Goal: Task Accomplishment & Management: Manage account settings

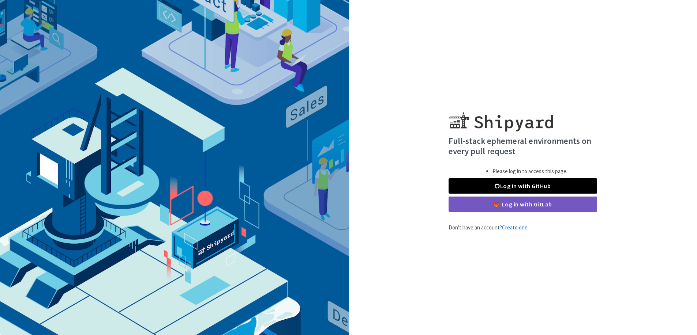
click at [481, 178] on div "Please log in to access this page. Log in with GitHub Log in with GitLab" at bounding box center [522, 189] width 148 height 45
click at [485, 186] on link "Log in with GitHub" at bounding box center [522, 185] width 148 height 15
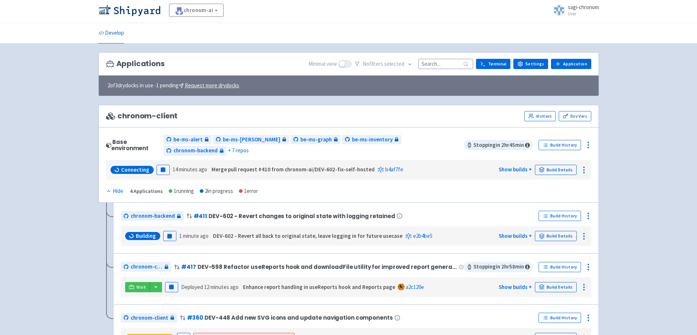
scroll to position [37, 0]
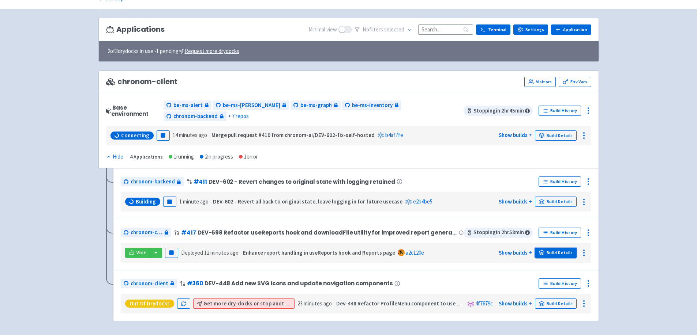
click at [565, 249] on link "Build Details" at bounding box center [556, 253] width 42 height 10
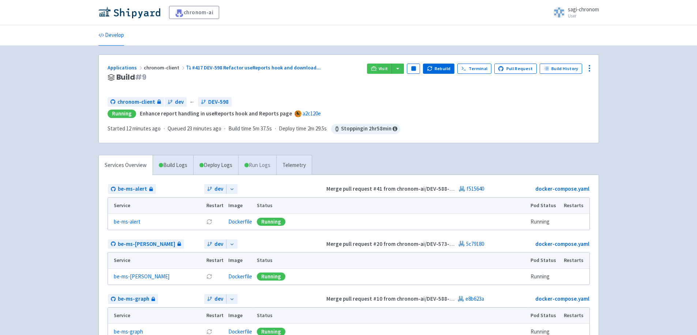
click at [276, 161] on link "Run Logs" at bounding box center [257, 165] width 38 height 20
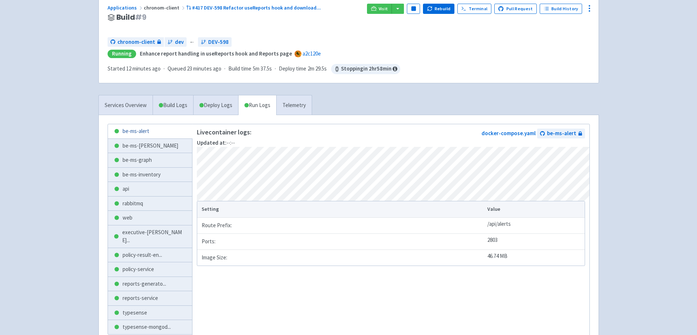
scroll to position [73, 0]
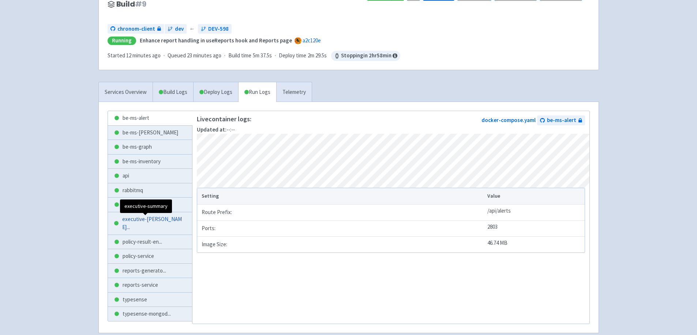
click at [133, 217] on span "executive-summar ..." at bounding box center [154, 223] width 64 height 16
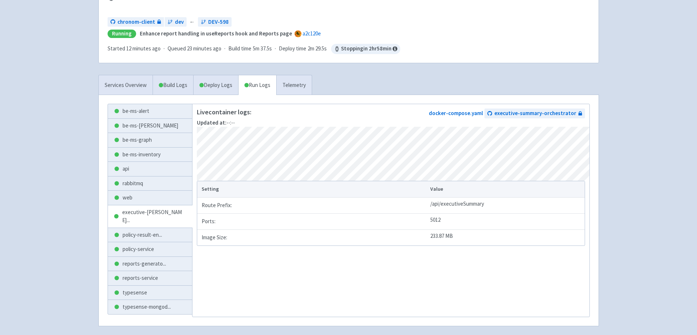
scroll to position [67, 0]
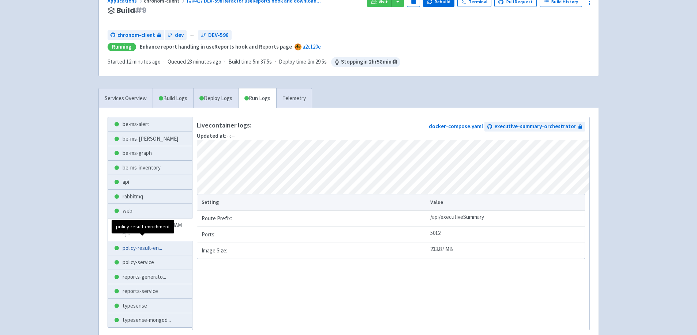
click at [128, 244] on span "policy-result-en ..." at bounding box center [141, 248] width 39 height 8
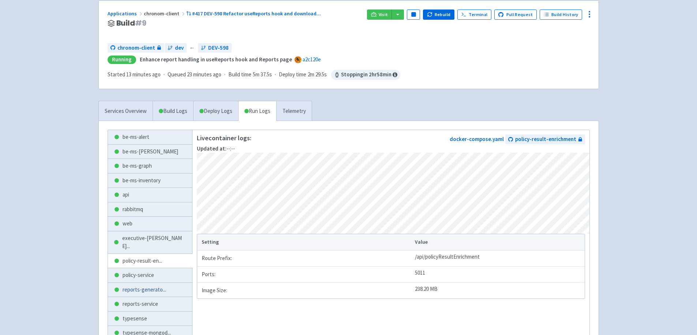
scroll to position [67, 0]
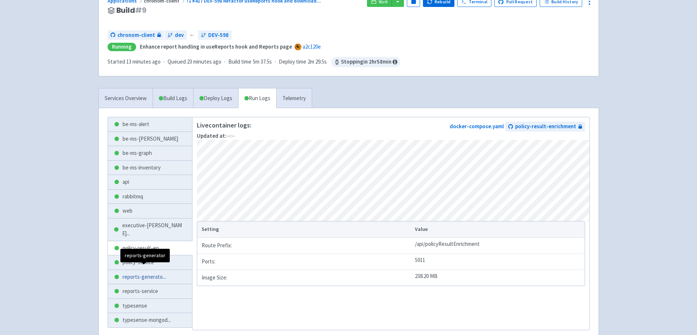
click at [153, 273] on span "reports-generato ..." at bounding box center [144, 277] width 44 height 8
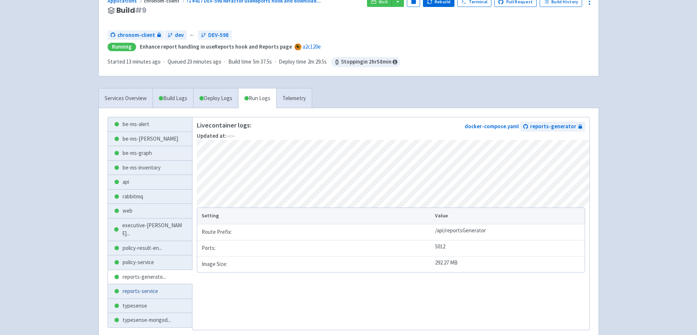
click at [133, 284] on link "reports-service" at bounding box center [150, 291] width 84 height 14
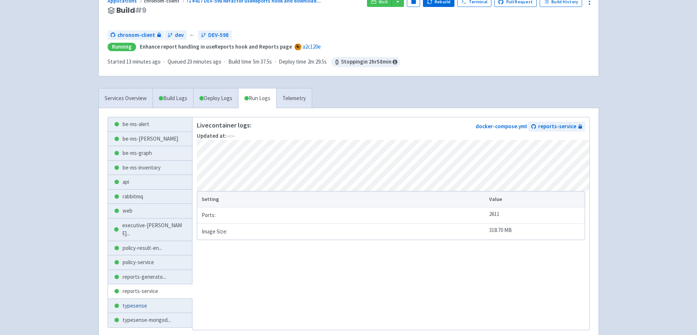
click at [137, 299] on link "typesense" at bounding box center [150, 306] width 84 height 14
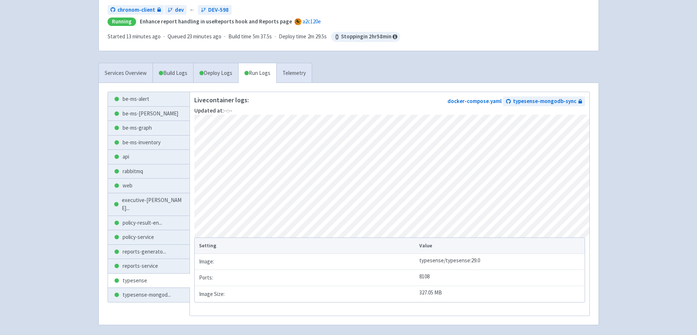
scroll to position [103, 0]
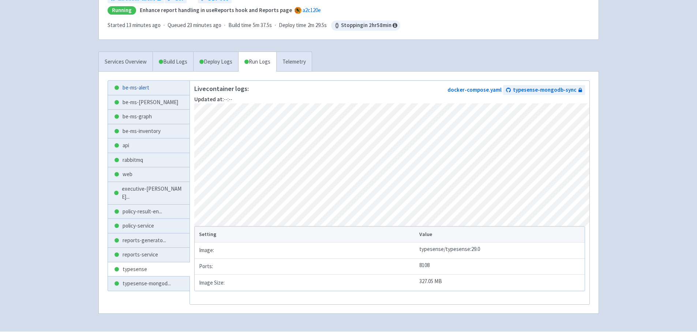
click at [138, 86] on link "be-ms-alert" at bounding box center [149, 88] width 82 height 14
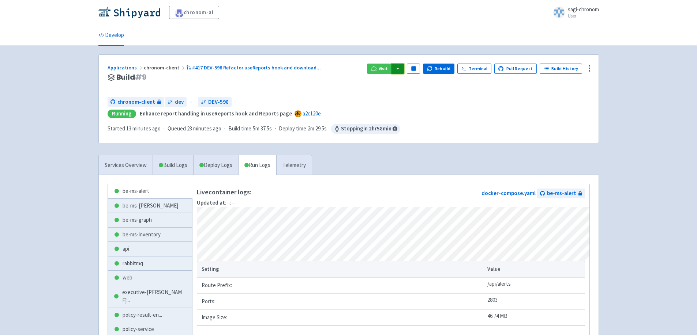
click at [398, 68] on button "button" at bounding box center [397, 69] width 12 height 10
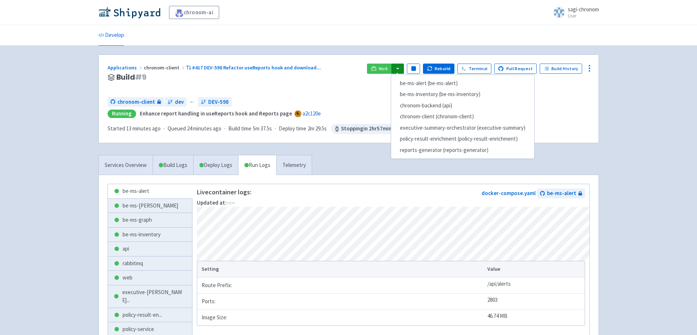
click at [324, 83] on div "Applications chronom-client #417 DEV-598 Refactor useReports hook and download …" at bounding box center [233, 78] width 253 height 28
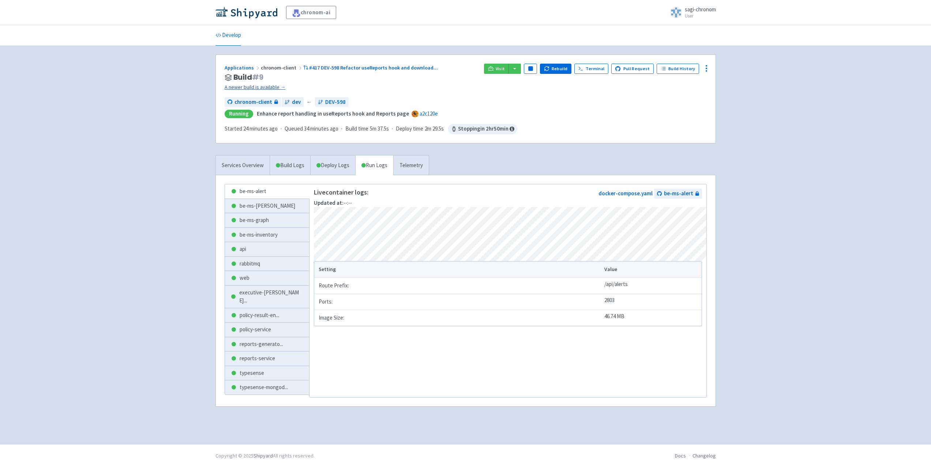
click at [264, 87] on link "A newer build is available →" at bounding box center [351, 87] width 253 height 8
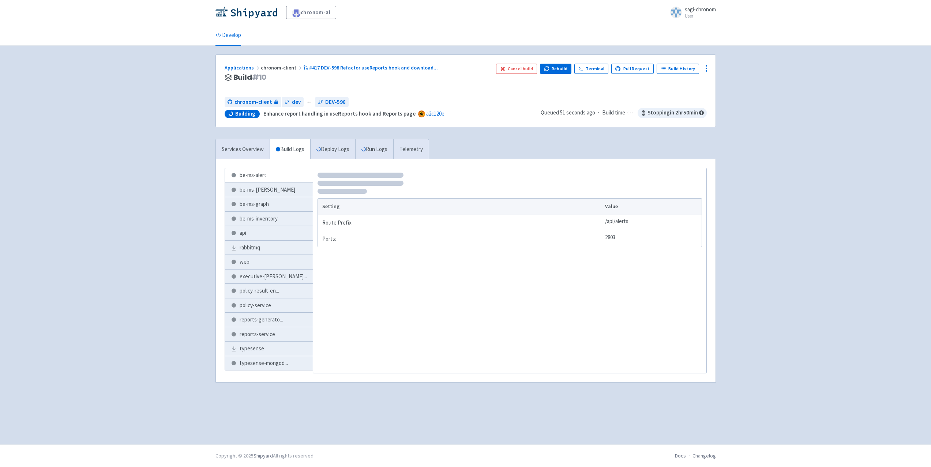
click at [250, 152] on link "Services Overview" at bounding box center [243, 149] width 54 height 20
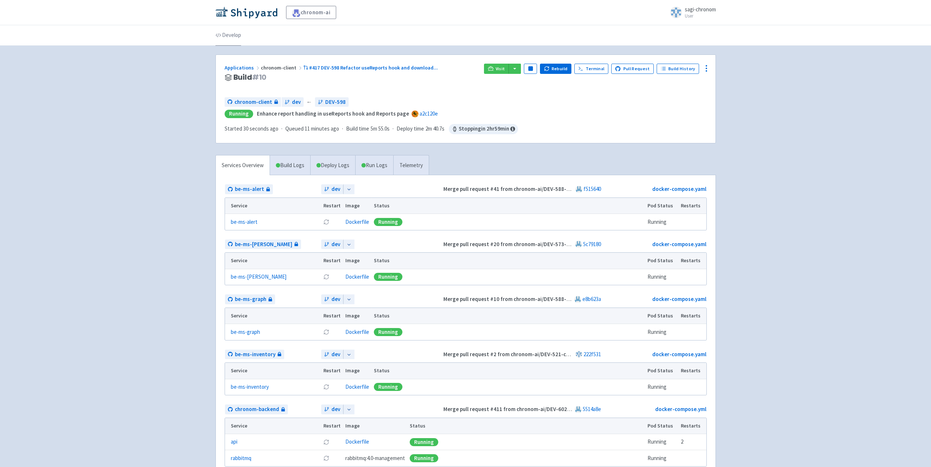
click at [238, 37] on link "Develop" at bounding box center [228, 35] width 26 height 20
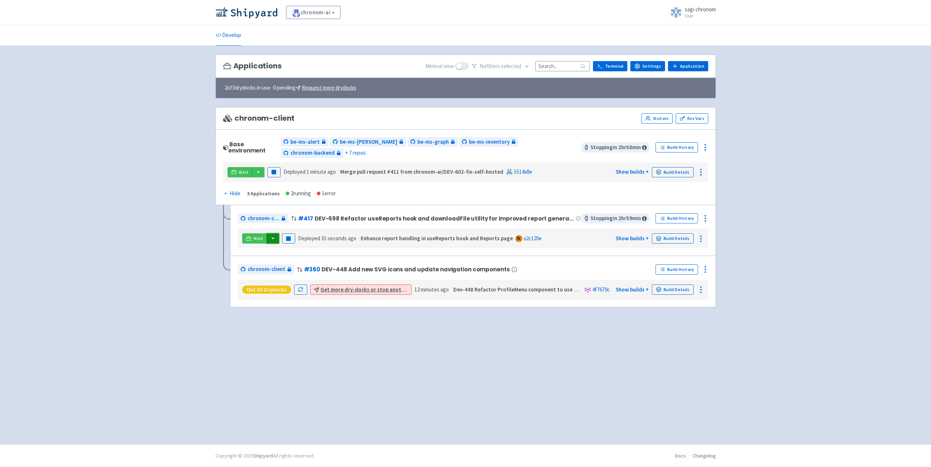
click at [276, 233] on button "button" at bounding box center [273, 238] width 12 height 10
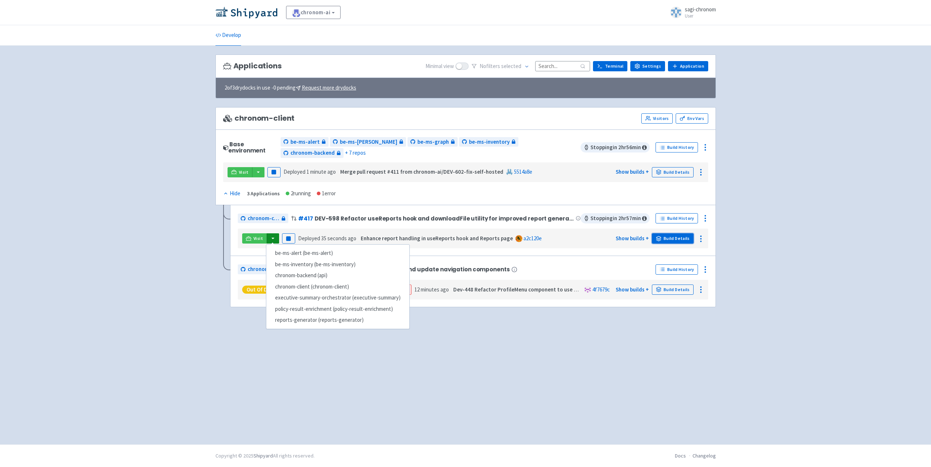
click at [669, 233] on link "Build Details" at bounding box center [673, 238] width 42 height 10
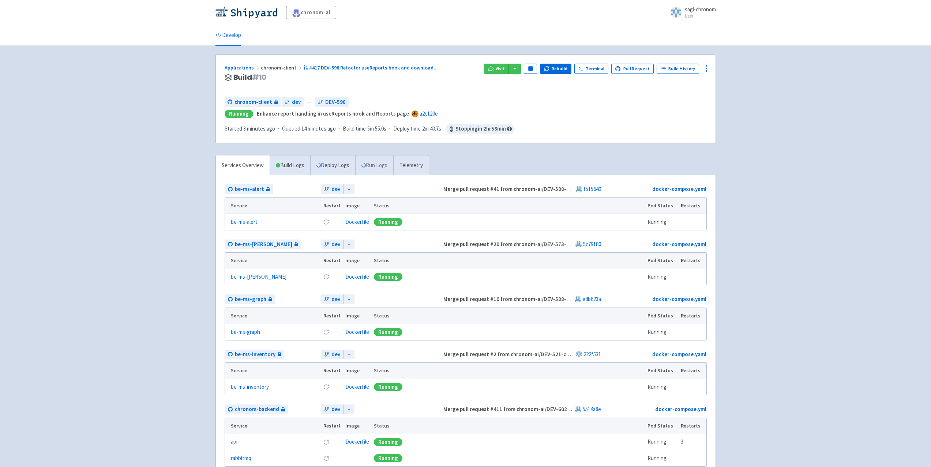
click at [368, 163] on link "Run Logs" at bounding box center [374, 165] width 38 height 20
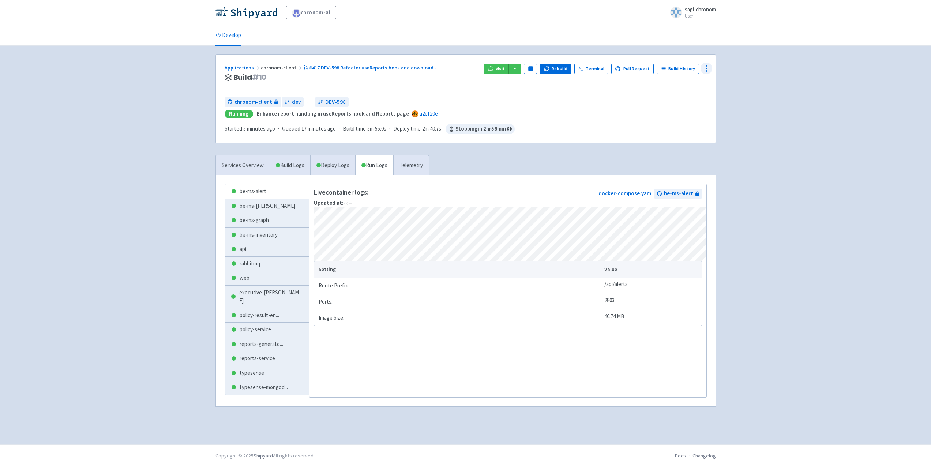
click at [712, 69] on button at bounding box center [706, 69] width 12 height 12
click at [263, 293] on span "executive-summar ..." at bounding box center [271, 296] width 64 height 16
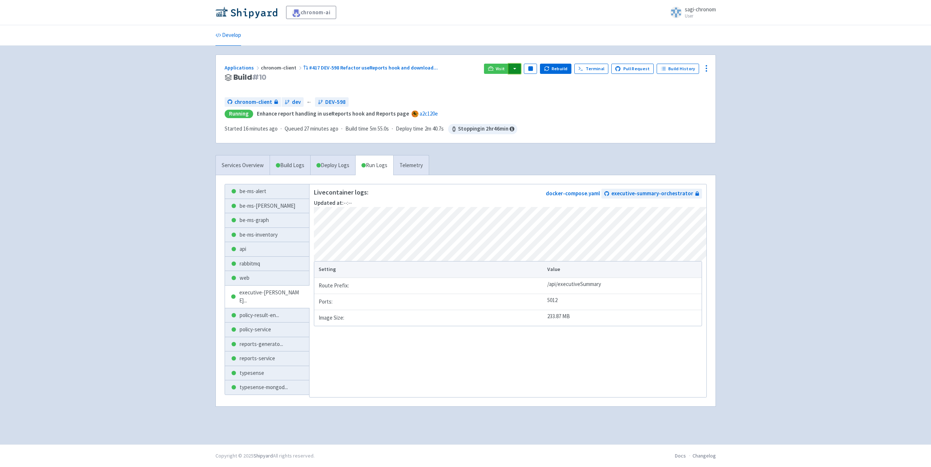
click at [517, 69] on button "button" at bounding box center [514, 69] width 12 height 10
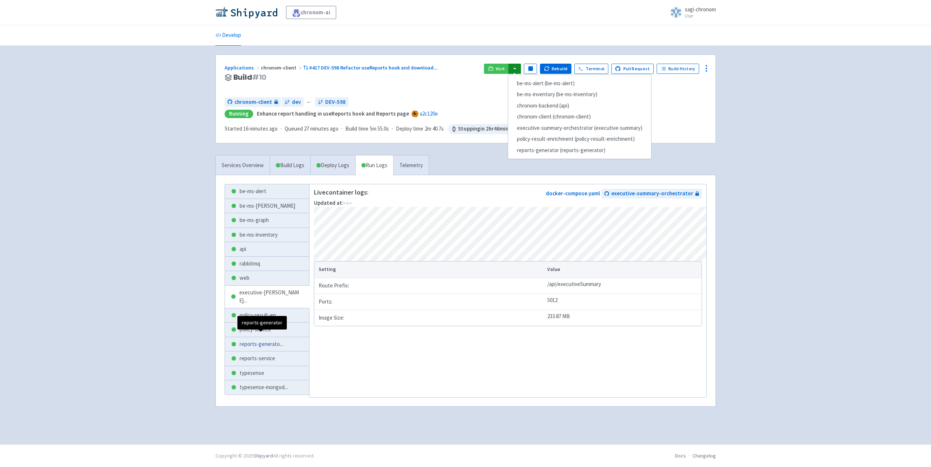
click at [277, 340] on span "reports-generato ..." at bounding box center [261, 344] width 44 height 8
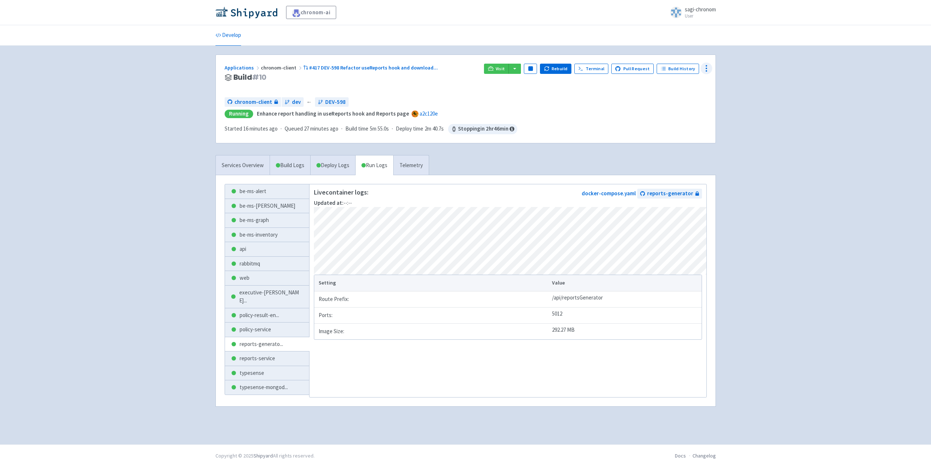
click at [706, 71] on circle at bounding box center [706, 71] width 1 height 1
click at [226, 84] on link "A newer build is available →" at bounding box center [351, 87] width 253 height 8
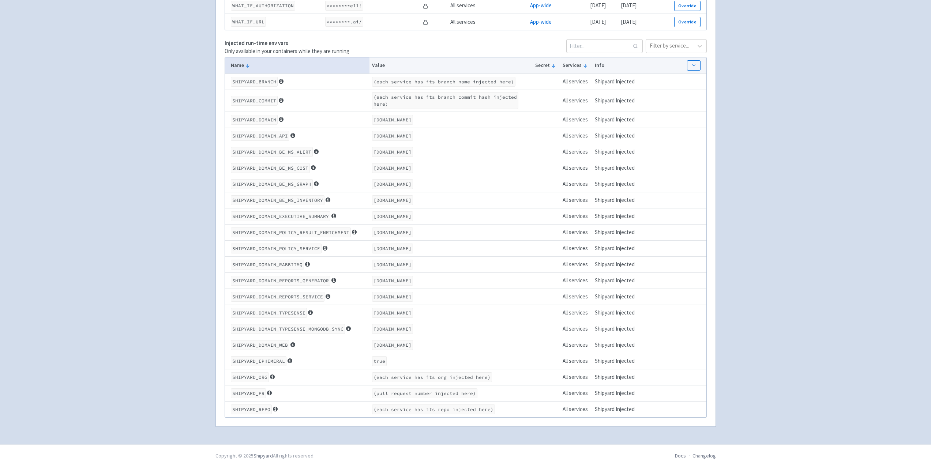
scroll to position [939, 0]
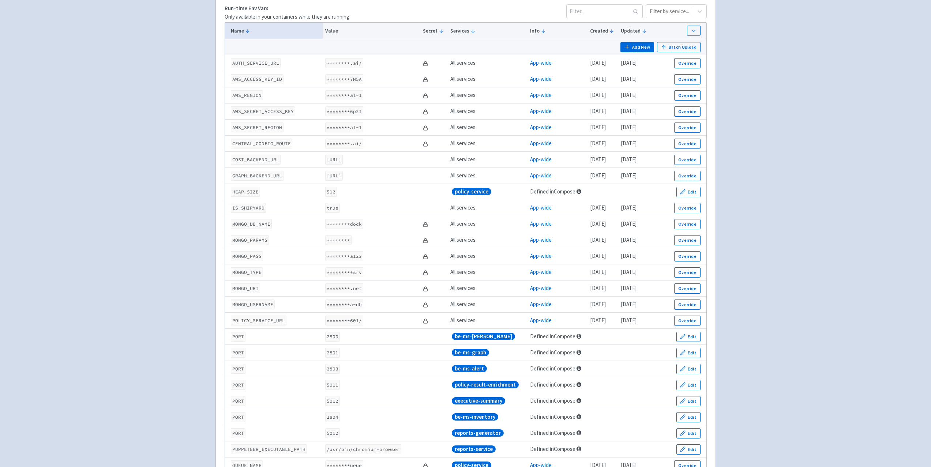
scroll to position [0, 0]
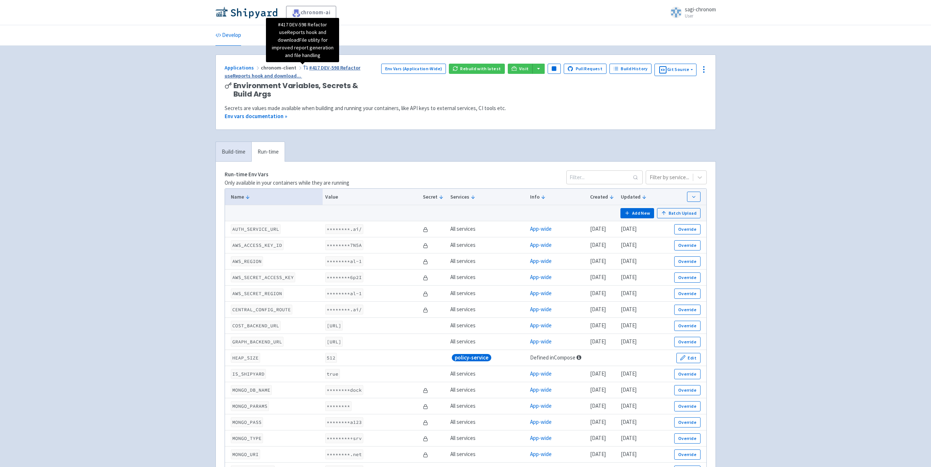
click at [266, 76] on span "#417 DEV-598 Refactor useReports hook and download ..." at bounding box center [293, 71] width 136 height 15
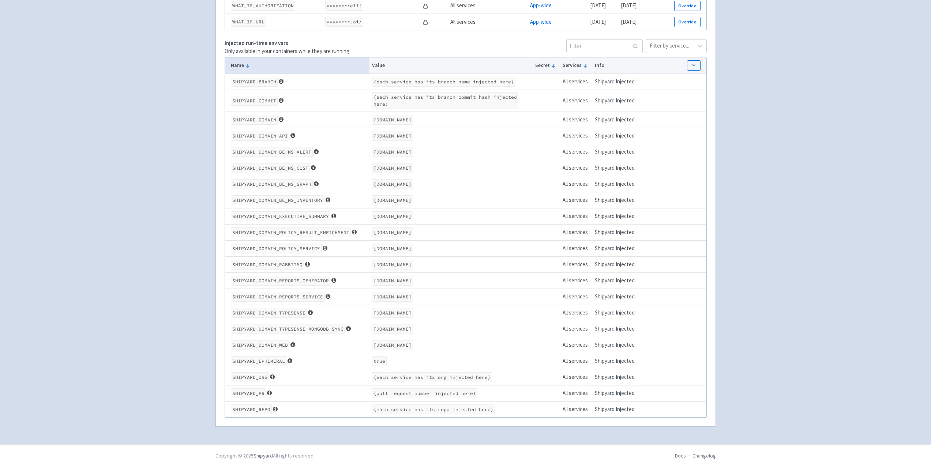
scroll to position [939, 0]
drag, startPoint x: 324, startPoint y: 255, endPoint x: 230, endPoint y: 252, distance: 94.0
click at [230, 272] on td "SHIPYARD_DOMAIN_REPORTS_GENERATOR" at bounding box center [297, 280] width 145 height 16
copy code "SHIPYARD_DOMAIN_REPORTS_GENERATOR"
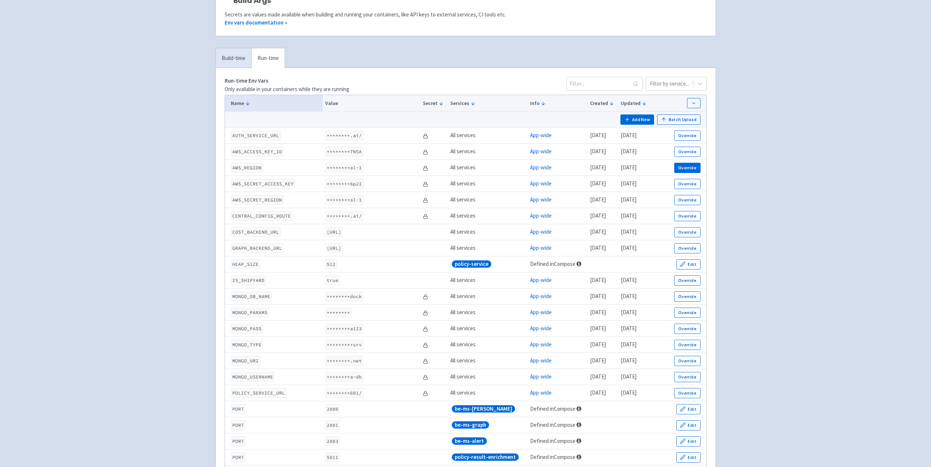
scroll to position [25, 0]
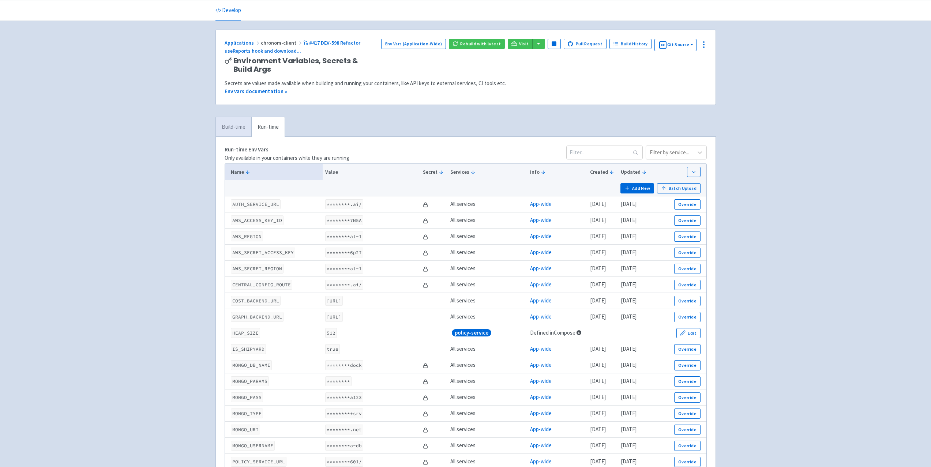
click at [230, 127] on link "Build-time" at bounding box center [233, 127] width 35 height 20
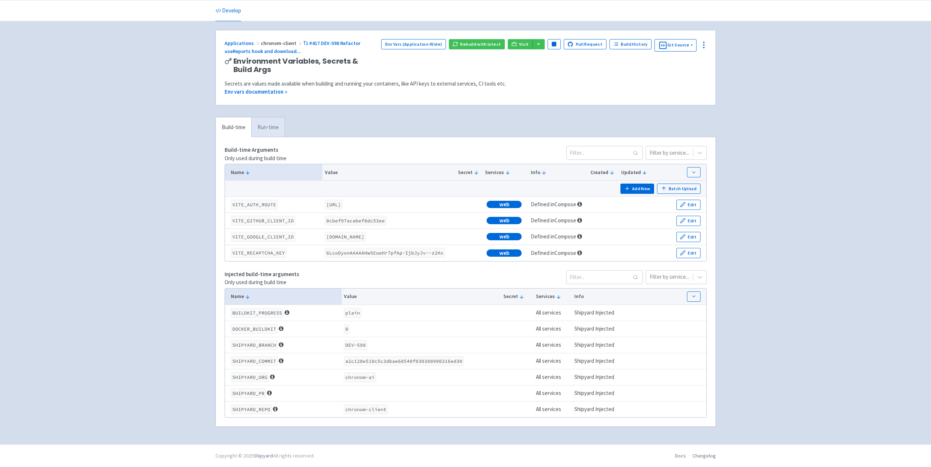
click at [264, 127] on link "Run-time" at bounding box center [267, 127] width 33 height 20
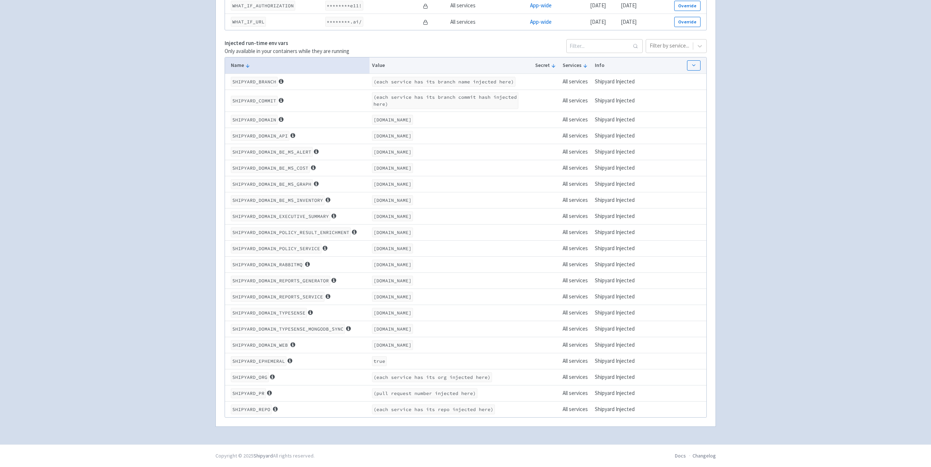
scroll to position [829, 0]
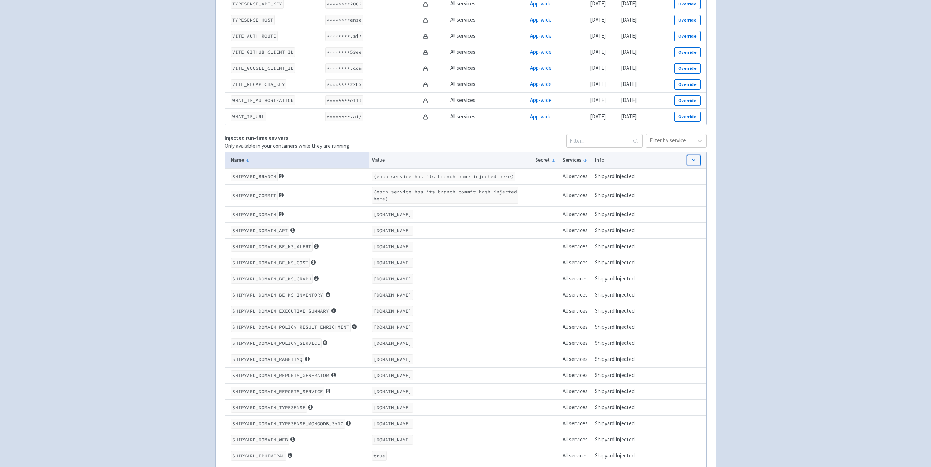
click at [697, 158] on button "button" at bounding box center [693, 160] width 13 height 10
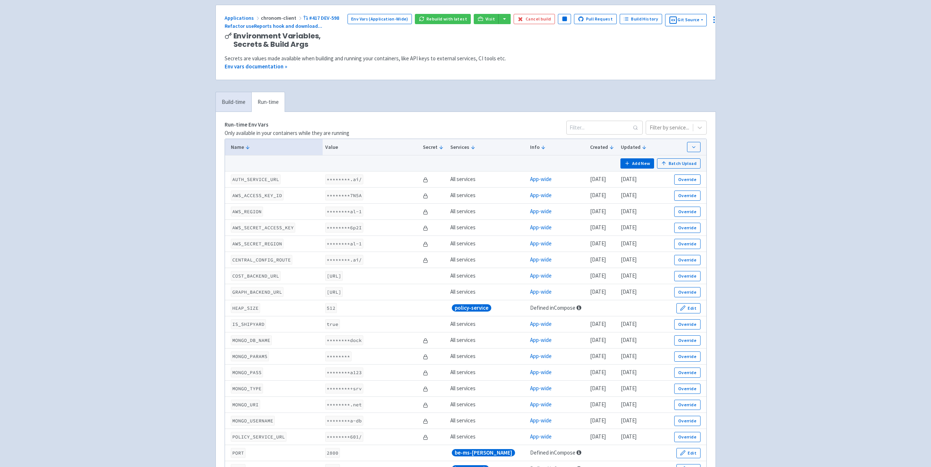
scroll to position [0, 0]
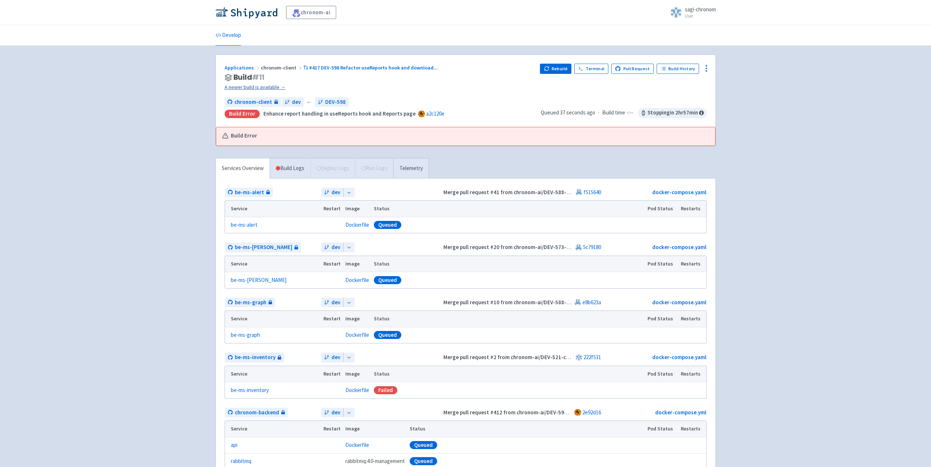
click at [250, 84] on link "A newer build is available →" at bounding box center [380, 87] width 310 height 8
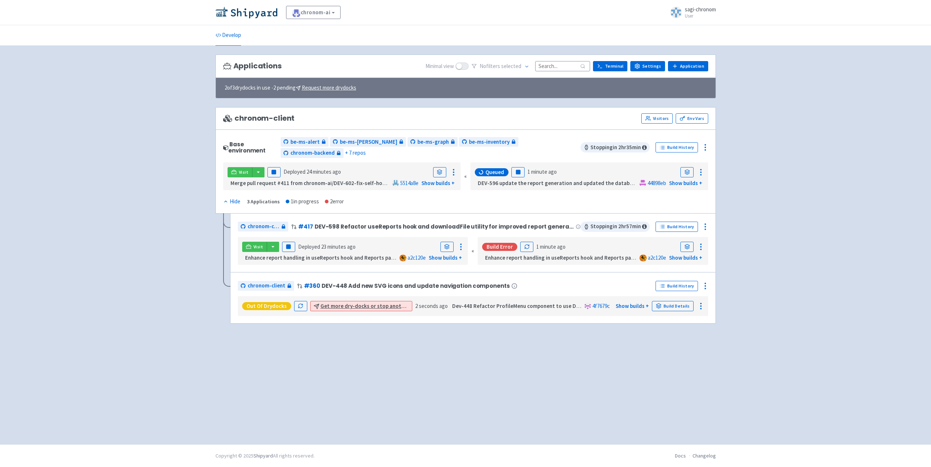
click at [612, 241] on div "Build Error 1 minute ago" at bounding box center [592, 247] width 225 height 14
click at [692, 242] on link at bounding box center [686, 247] width 13 height 10
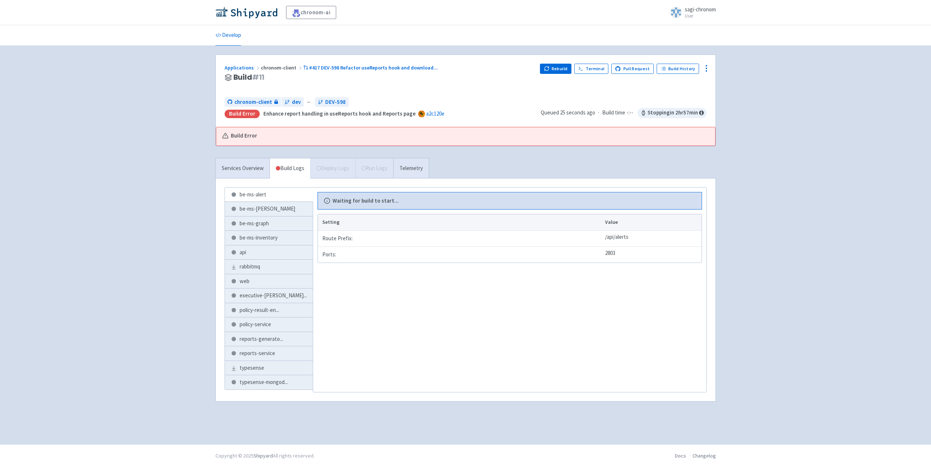
click at [375, 114] on strong "Enhance report handling in useReports hook and Reports page" at bounding box center [339, 113] width 152 height 7
click at [557, 65] on button "Rebuild" at bounding box center [555, 69] width 31 height 10
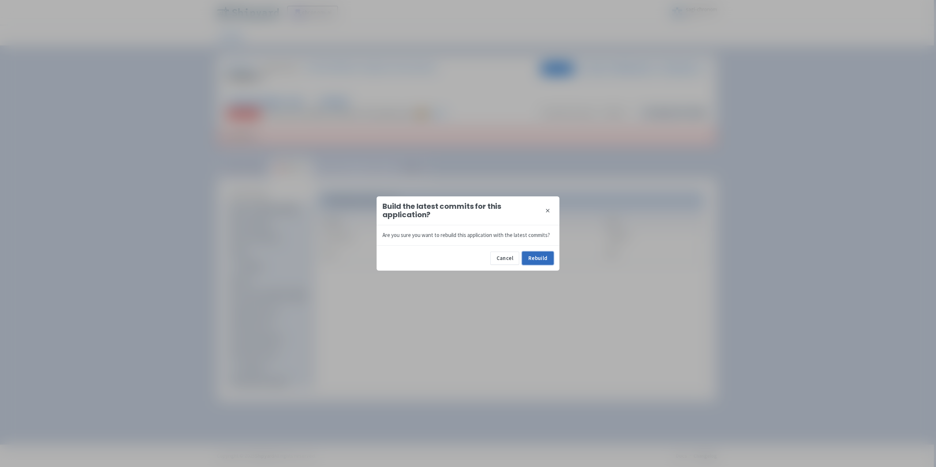
click at [543, 252] on button "Rebuild" at bounding box center [537, 258] width 31 height 13
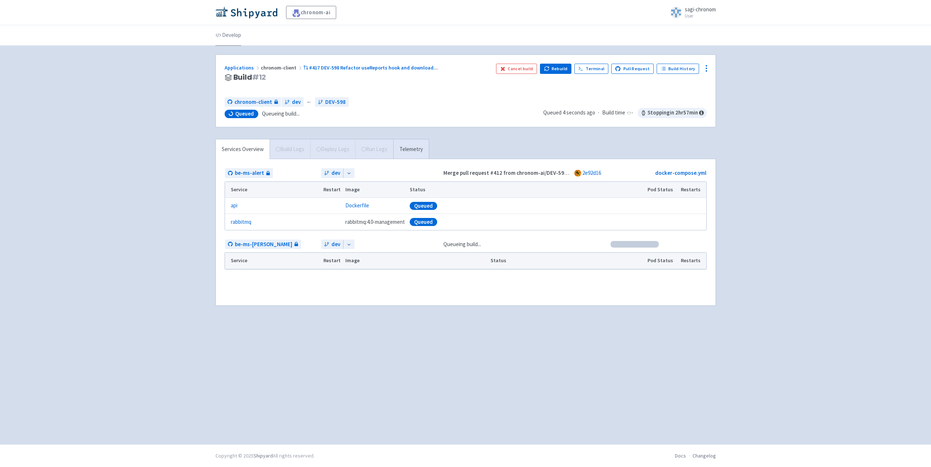
click at [234, 38] on link "Develop" at bounding box center [228, 35] width 26 height 20
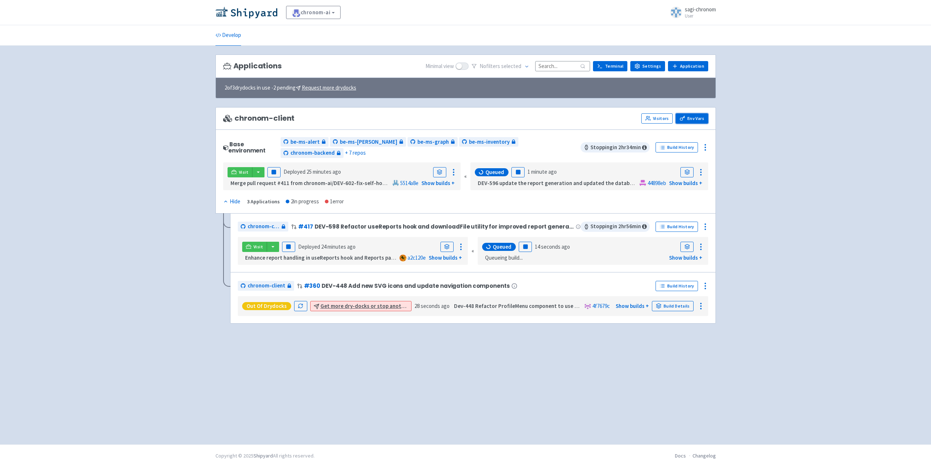
click at [689, 116] on link "Env Vars" at bounding box center [691, 118] width 32 height 10
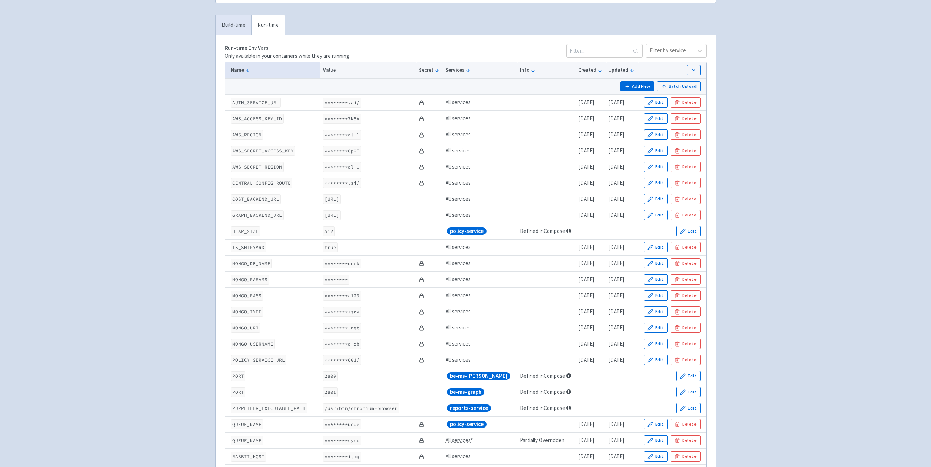
scroll to position [110, 0]
click at [632, 86] on button "Add New" at bounding box center [637, 87] width 34 height 10
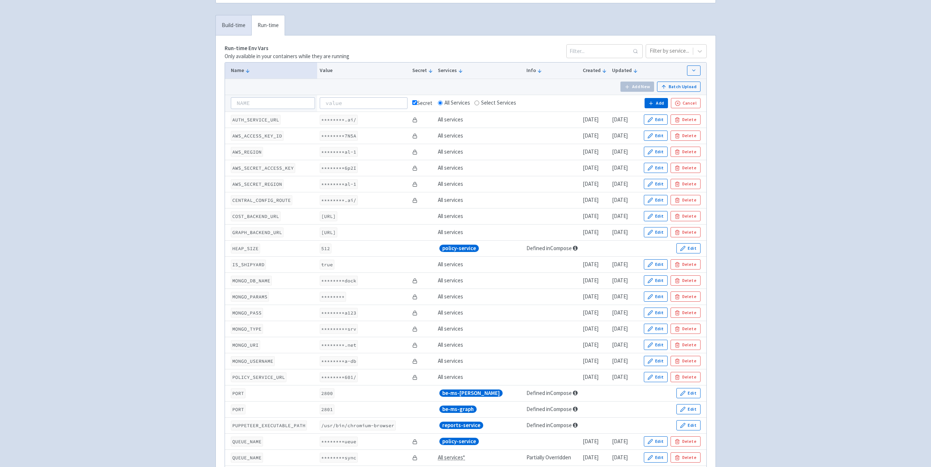
click at [412, 105] on input "checkbox" at bounding box center [414, 102] width 5 height 5
checkbox input "false"
click at [278, 107] on input at bounding box center [273, 103] width 84 height 12
paste input "LANGCHAIN_TRACING_V2"
drag, startPoint x: 237, startPoint y: 107, endPoint x: 217, endPoint y: 107, distance: 19.7
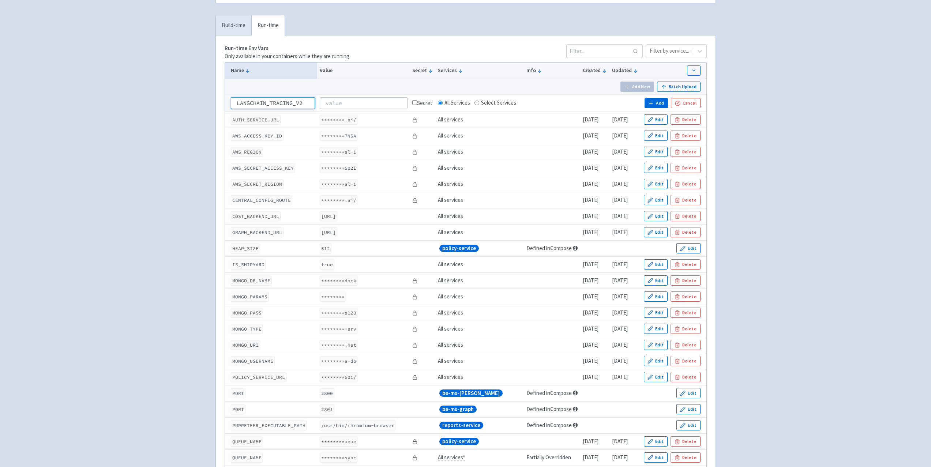
type input "LANGCHAIN_TRACING_V2"
click at [355, 102] on input at bounding box center [364, 103] width 88 height 12
type input "true"
click at [648, 105] on button "Add" at bounding box center [655, 103] width 23 height 10
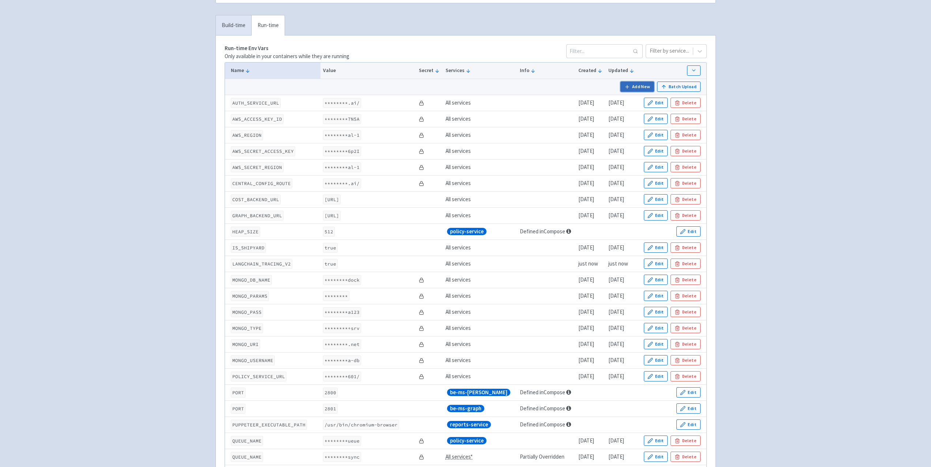
click at [638, 87] on button "Add New" at bounding box center [637, 87] width 34 height 10
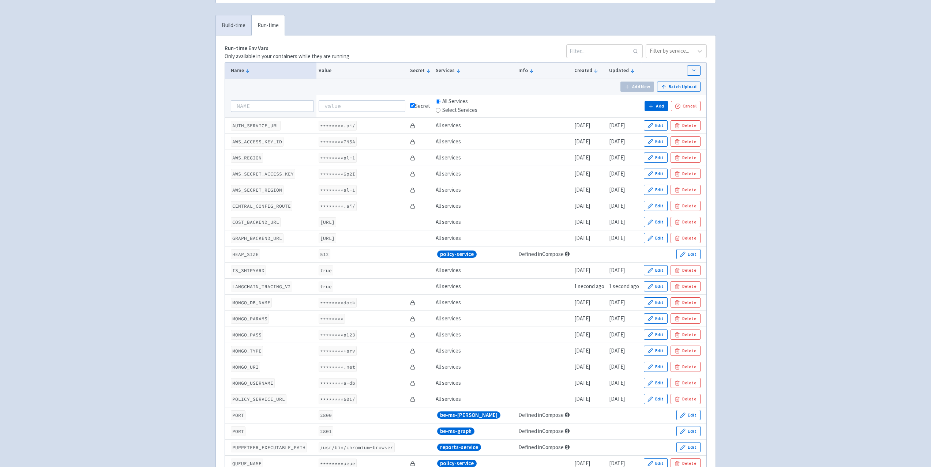
click at [429, 106] on div "Secret" at bounding box center [420, 106] width 21 height 8
click at [413, 107] on input "checkbox" at bounding box center [412, 105] width 5 height 5
checkbox input "false"
click at [289, 110] on input at bounding box center [272, 106] width 83 height 12
paste input "LANGCHAIN_ENDPOINT"
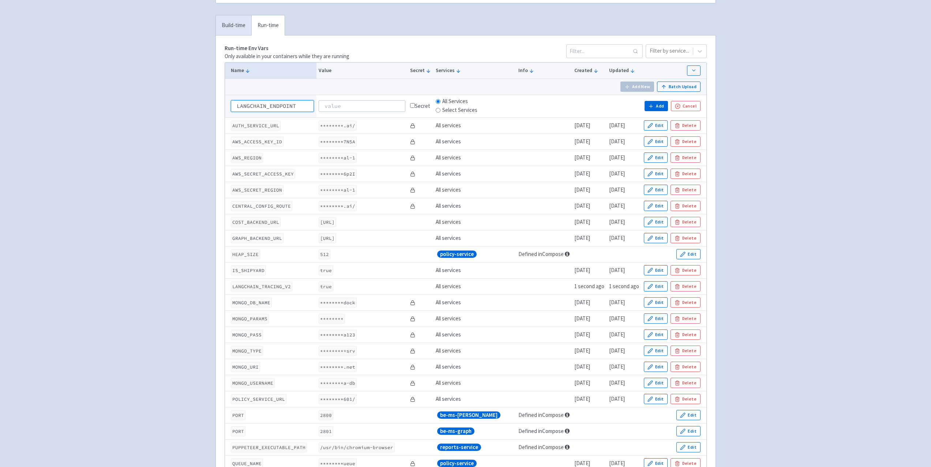
drag, startPoint x: 234, startPoint y: 107, endPoint x: 225, endPoint y: 106, distance: 9.9
click at [225, 106] on td "LANGCHAIN_ENDPOINT" at bounding box center [270, 106] width 91 height 23
type input "LANGCHAIN_ENDPOINT"
click at [378, 108] on input at bounding box center [361, 106] width 87 height 12
paste input "https://api.smith.langchain.com"
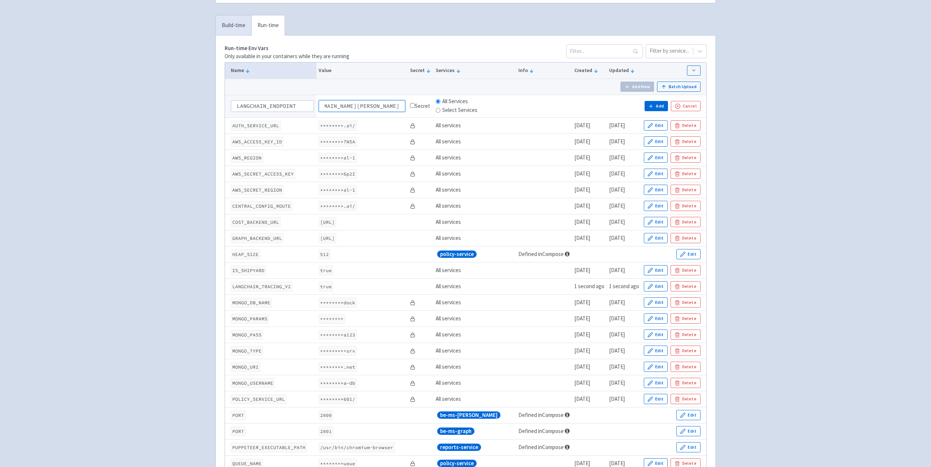
scroll to position [0, 0]
type input "https://api.smith.langchain.com"
click at [660, 105] on button "Add" at bounding box center [655, 106] width 23 height 10
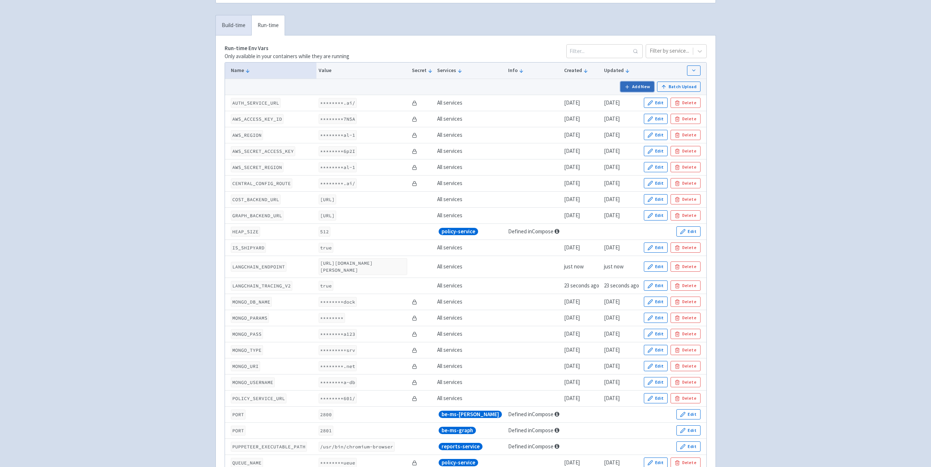
click at [630, 89] on icon "button" at bounding box center [626, 86] width 5 height 5
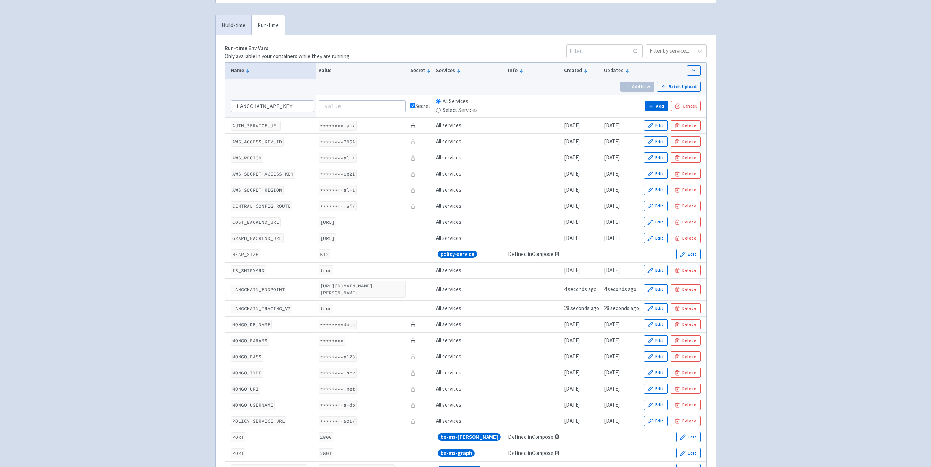
type input "LANGCHAIN_API_KEY"
click at [379, 103] on input at bounding box center [361, 106] width 87 height 12
paste input "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"
type input "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"
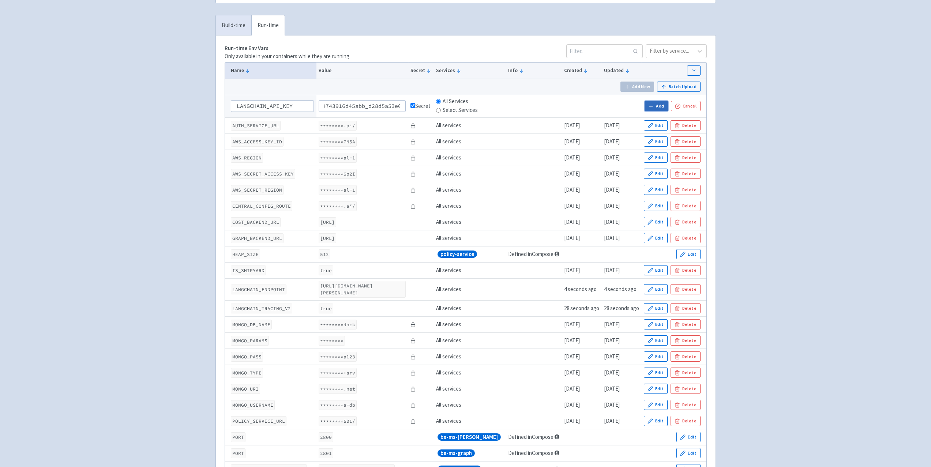
click at [653, 105] on icon "button" at bounding box center [650, 105] width 5 height 5
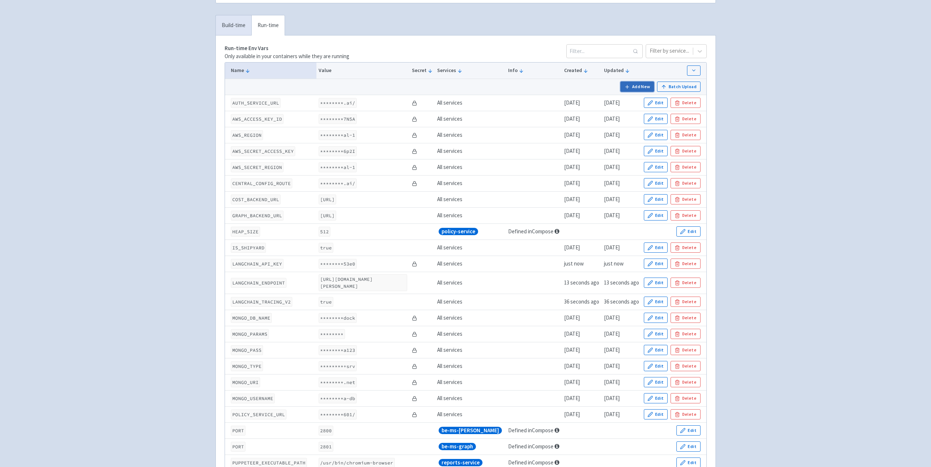
click at [635, 87] on button "Add New" at bounding box center [637, 87] width 34 height 10
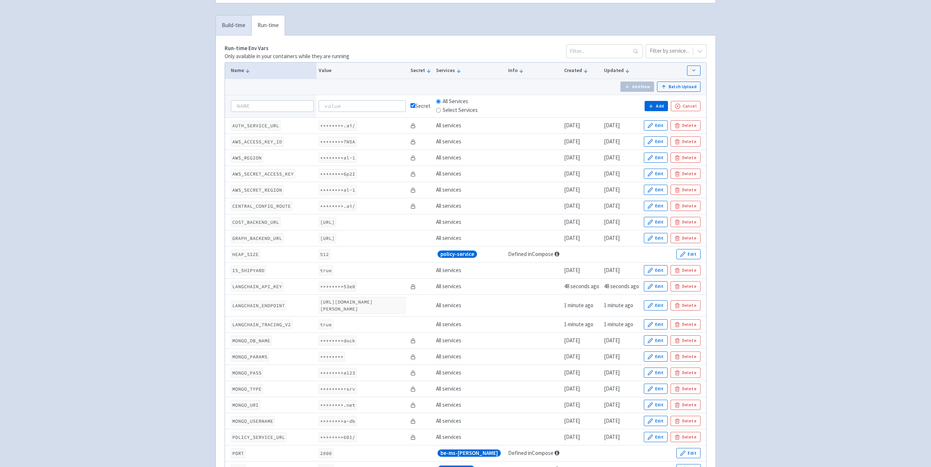
click at [419, 107] on div "Secret" at bounding box center [420, 106] width 21 height 8
click at [414, 106] on input "checkbox" at bounding box center [412, 105] width 5 height 5
checkbox input "false"
click at [443, 109] on div "Select Services" at bounding box center [457, 110] width 42 height 8
click at [440, 110] on input "Select Services" at bounding box center [438, 110] width 5 height 5
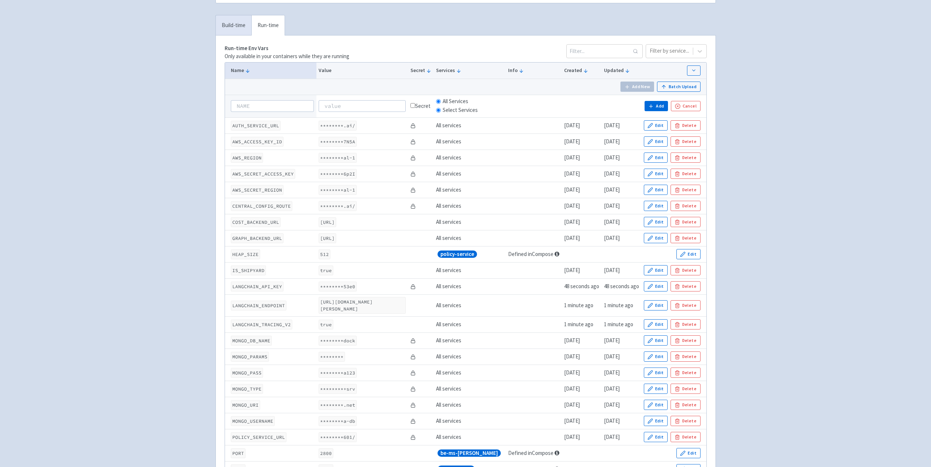
radio input "true"
radio input "false"
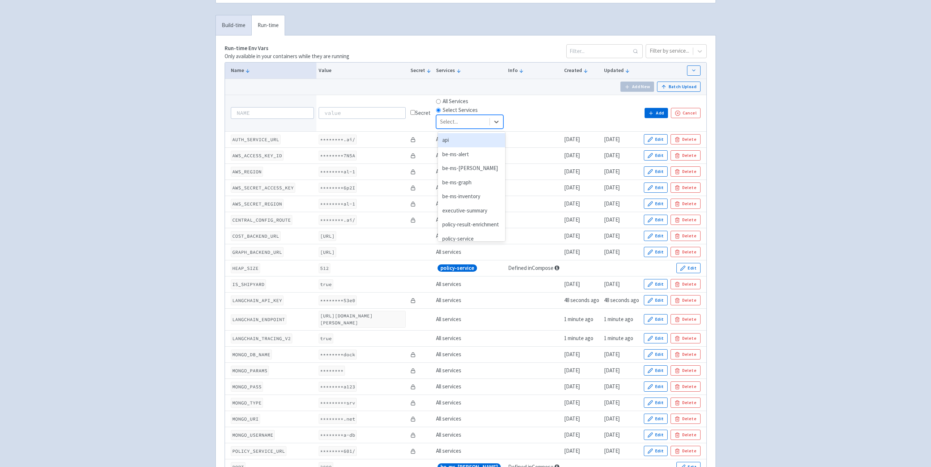
click at [470, 121] on div at bounding box center [463, 122] width 46 height 10
click at [482, 172] on div "reports-generator" at bounding box center [471, 168] width 67 height 14
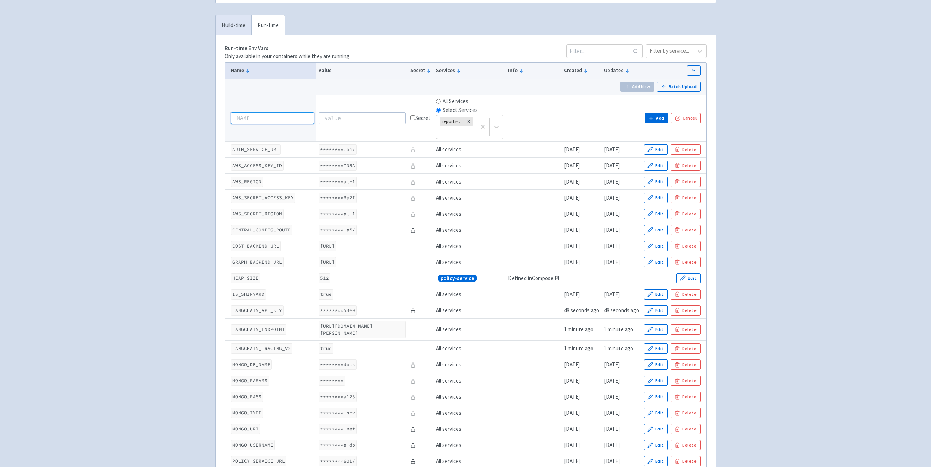
click at [283, 118] on input at bounding box center [272, 118] width 83 height 12
paste input "LANGCHAIN_PROJECT"
type input "LANGCHAIN_PROJECT"
click at [373, 124] on input at bounding box center [361, 118] width 87 height 12
paste input "reports-generator"
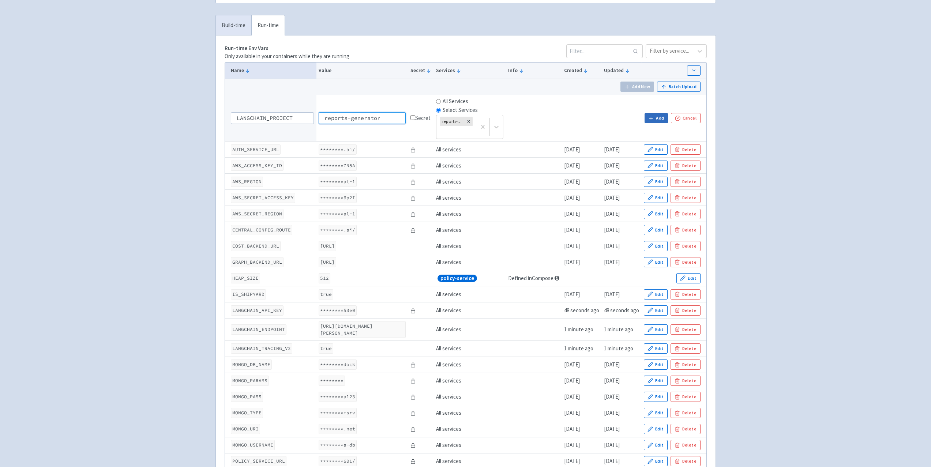
type input "reports-generator"
click at [656, 119] on button "Add" at bounding box center [655, 118] width 23 height 10
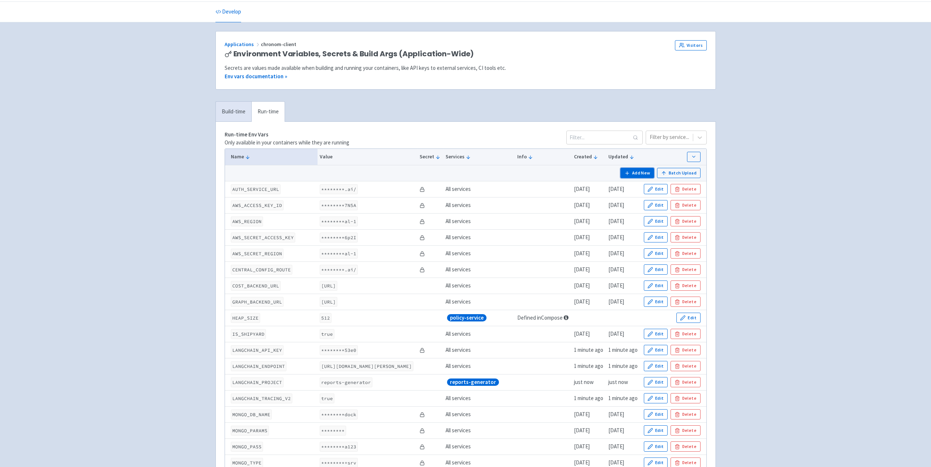
scroll to position [0, 0]
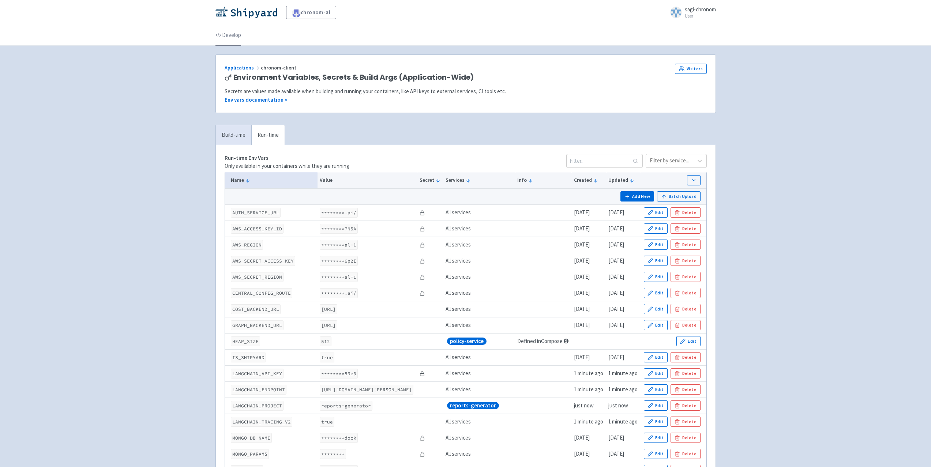
click at [233, 36] on link "Develop" at bounding box center [228, 35] width 26 height 20
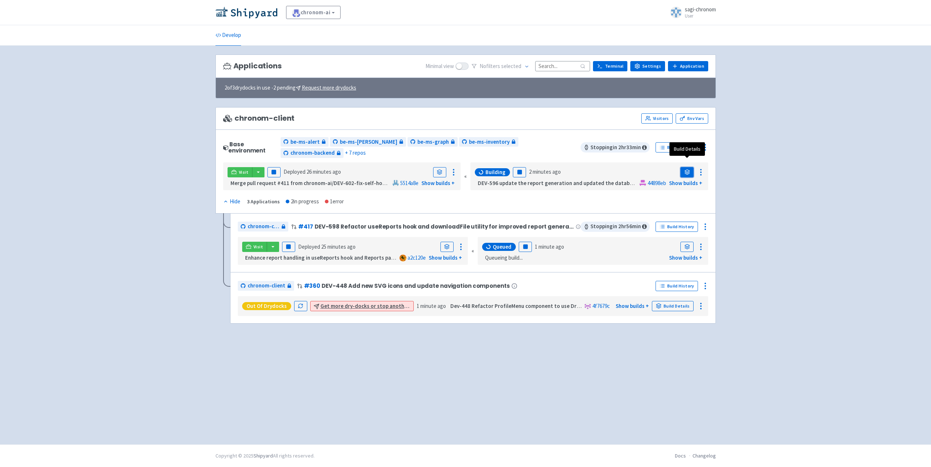
click at [683, 167] on link at bounding box center [686, 172] width 13 height 10
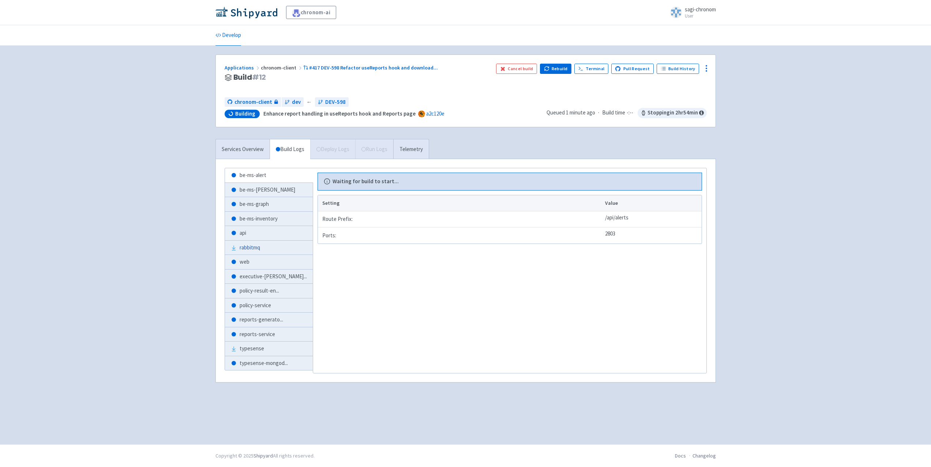
click at [257, 241] on link "rabbitmq" at bounding box center [269, 248] width 88 height 14
click at [261, 230] on link "api" at bounding box center [269, 233] width 88 height 14
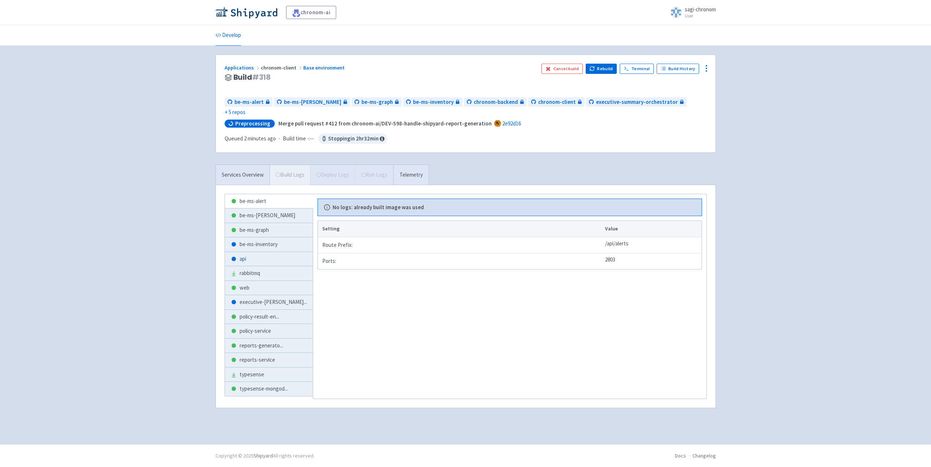
click at [260, 252] on link "api" at bounding box center [269, 259] width 88 height 14
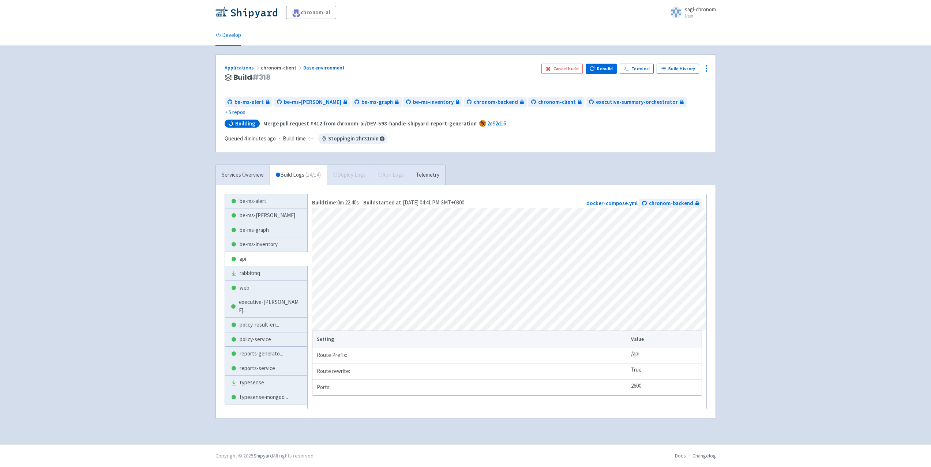
scroll to position [13, 0]
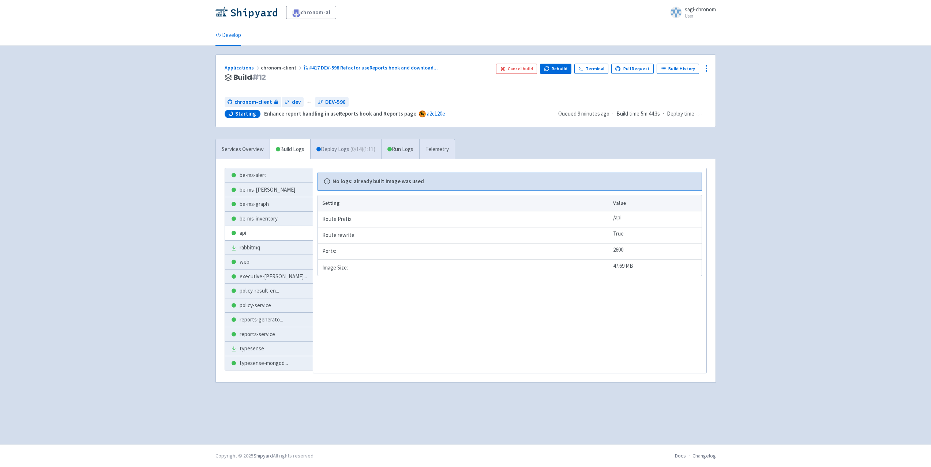
click at [331, 146] on link "Deploy Logs ( 0 / 14 ) (1:11)" at bounding box center [345, 149] width 71 height 20
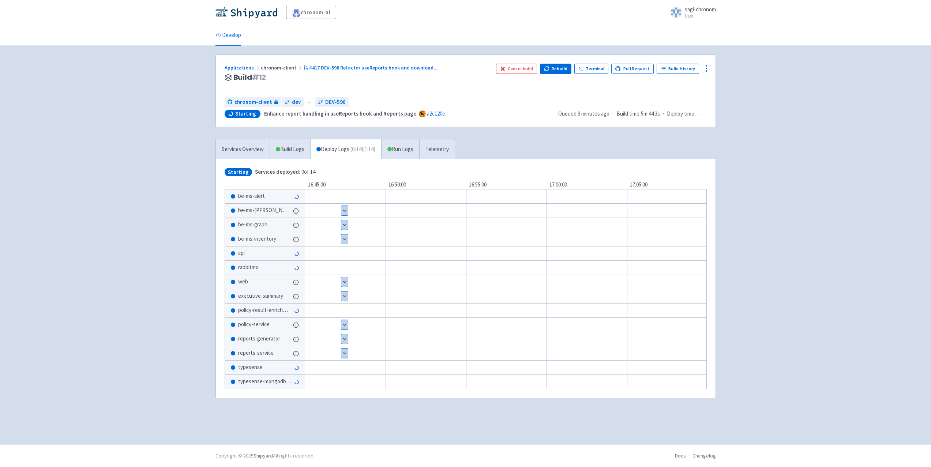
click at [343, 235] on button "Show details" at bounding box center [344, 239] width 7 height 10
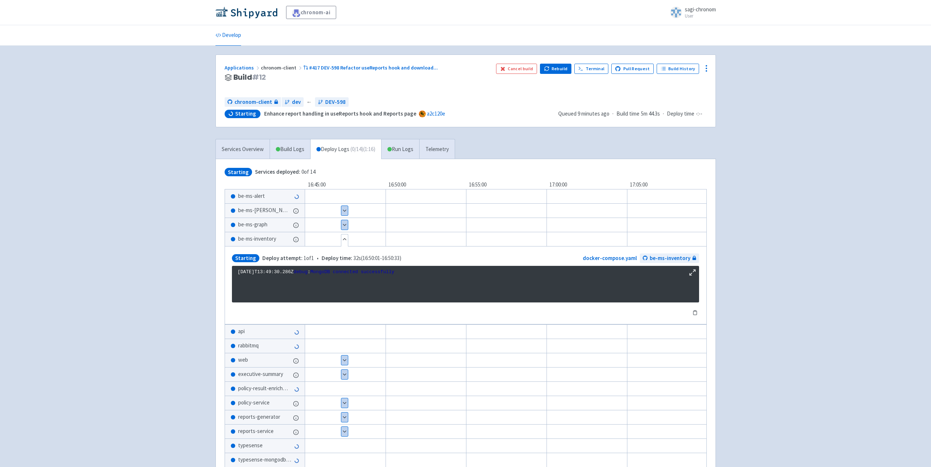
click at [343, 235] on button "Hide details" at bounding box center [344, 239] width 7 height 10
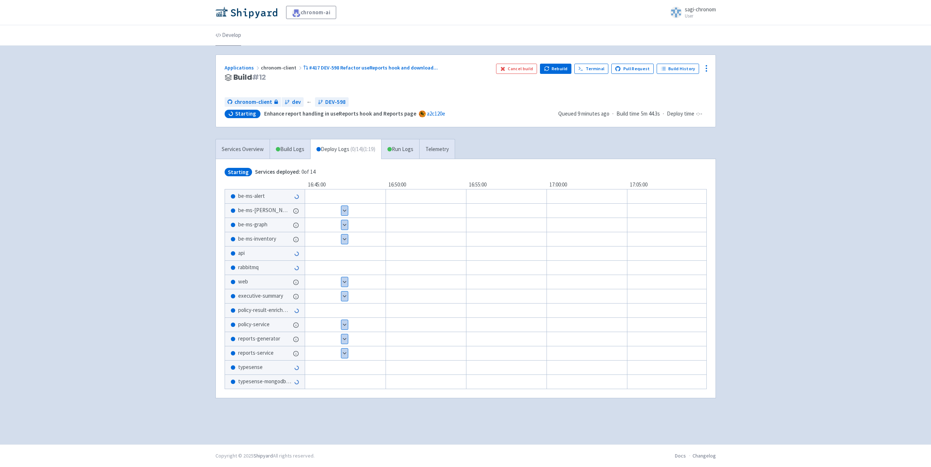
click at [231, 36] on link "Develop" at bounding box center [228, 35] width 26 height 20
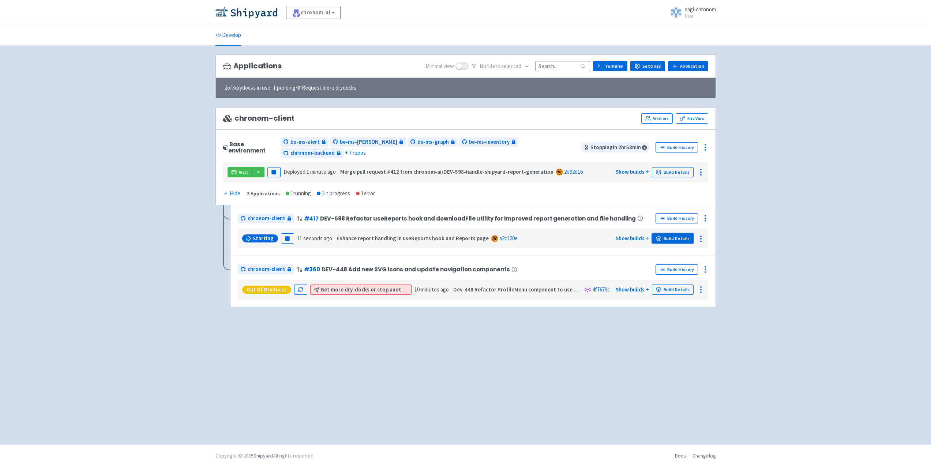
click at [661, 236] on icon at bounding box center [658, 238] width 5 height 5
click at [255, 167] on button "button" at bounding box center [258, 172] width 12 height 10
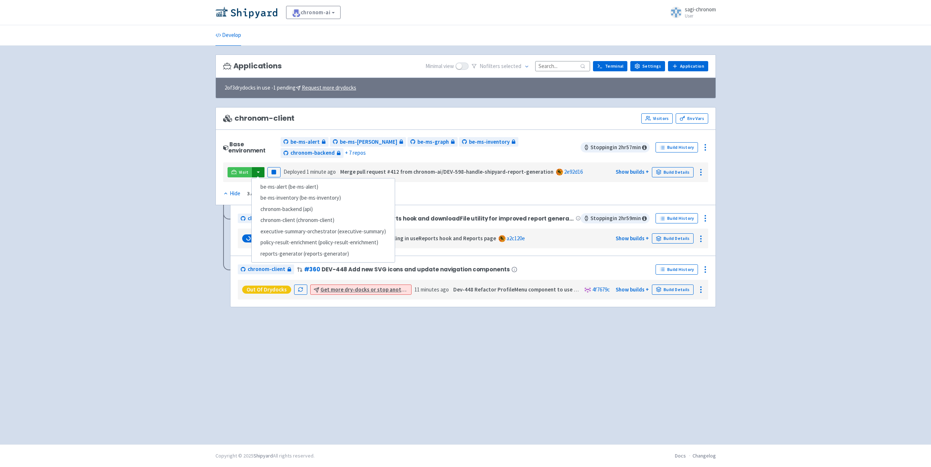
click at [650, 182] on div "Base environment be-ms-alert be-ms-cost be-ms-graph be-ms-inventory chronom-bac…" at bounding box center [465, 167] width 500 height 76
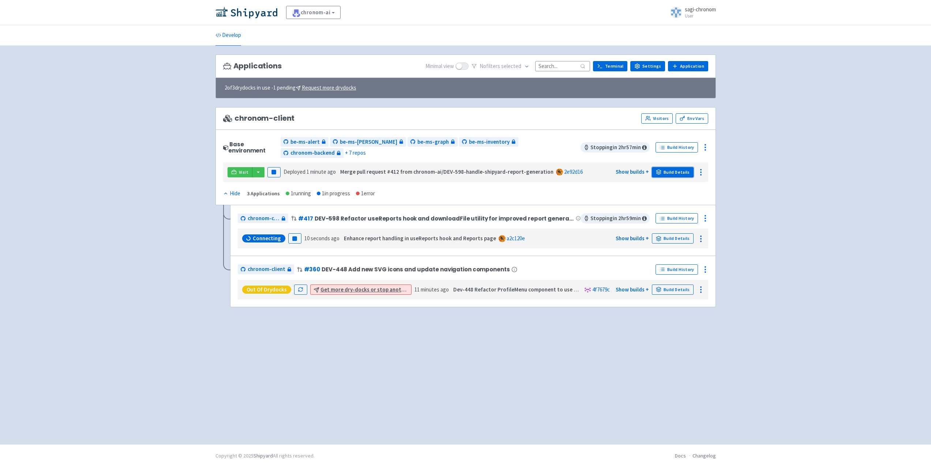
click at [677, 167] on link "Build Details" at bounding box center [673, 172] width 42 height 10
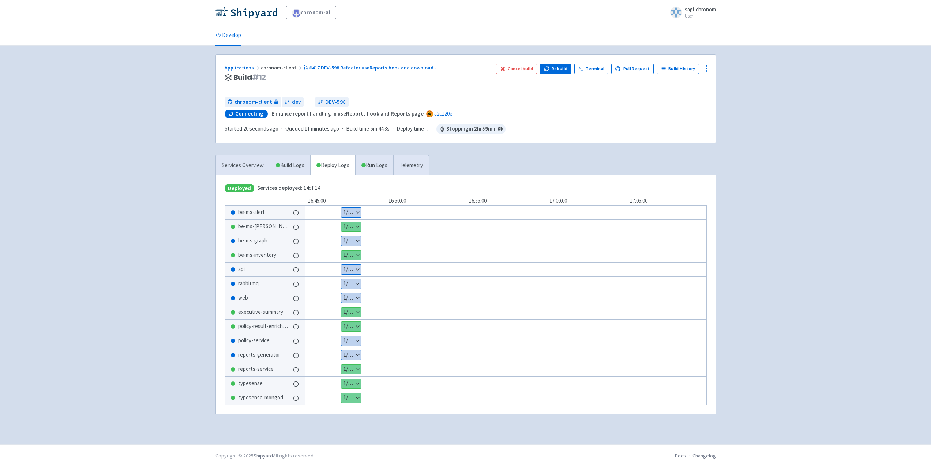
click at [359, 274] on div "Show details 1 / 1 ⋅ Connecting" at bounding box center [351, 269] width 20 height 10
click at [355, 267] on button "Show details" at bounding box center [351, 270] width 20 height 10
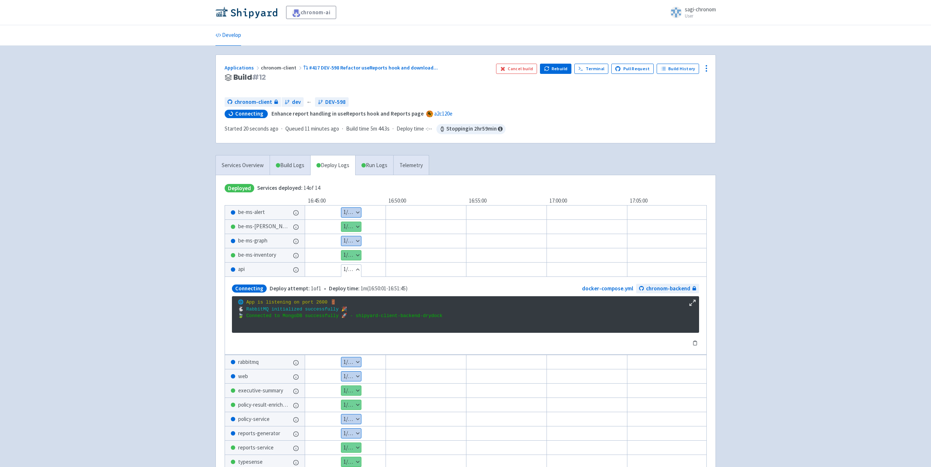
click at [354, 268] on button "Hide details" at bounding box center [351, 270] width 20 height 10
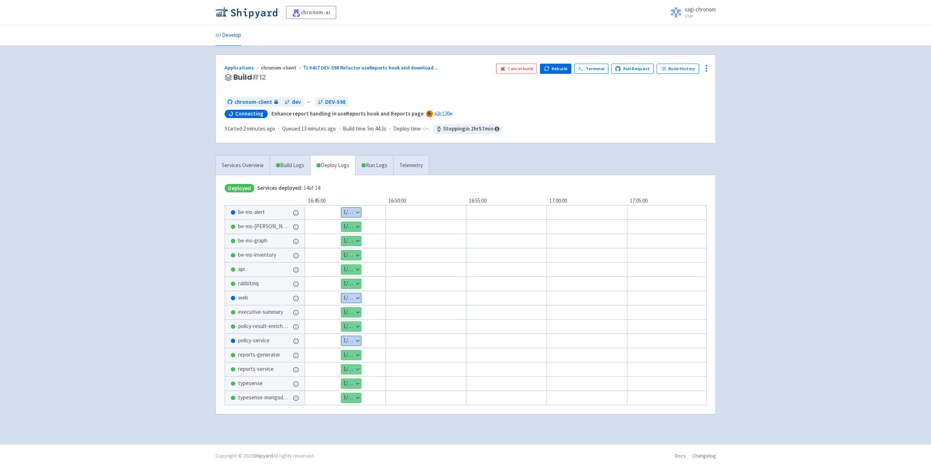
click at [780, 167] on div "chronom-ai sagi-chronom User Profile Sign out Develop #" at bounding box center [465, 222] width 931 height 444
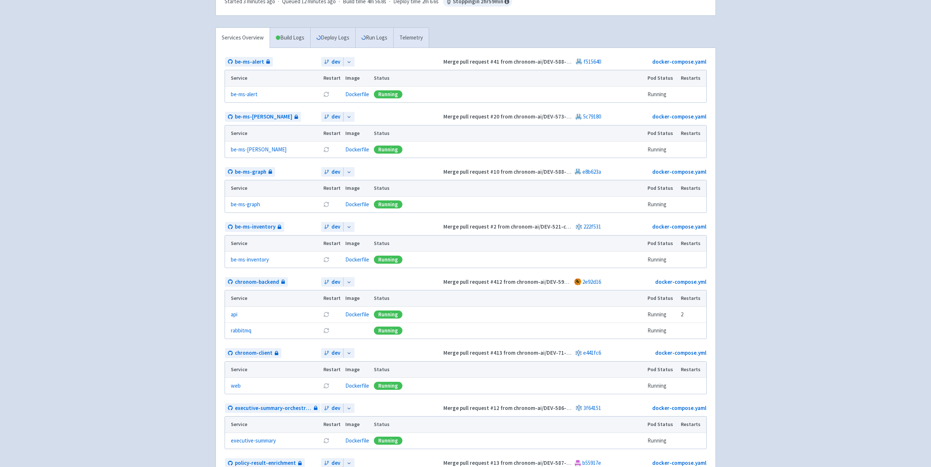
scroll to position [37, 0]
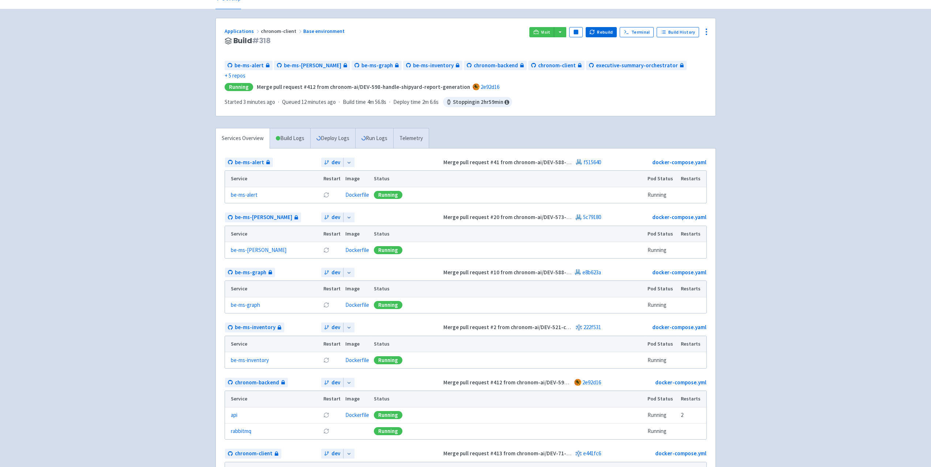
click at [371, 128] on link "Run Logs" at bounding box center [374, 138] width 38 height 20
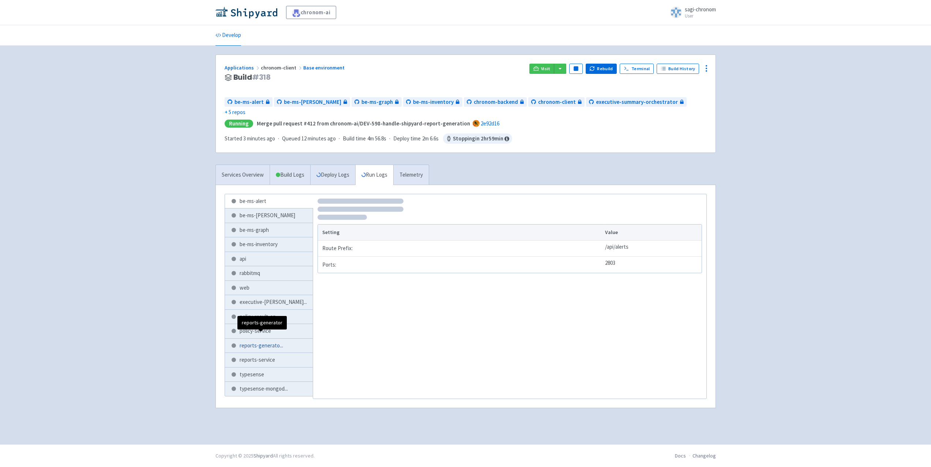
click at [277, 342] on span "reports-generato ..." at bounding box center [261, 346] width 44 height 8
click at [317, 165] on link "Deploy Logs" at bounding box center [332, 175] width 45 height 20
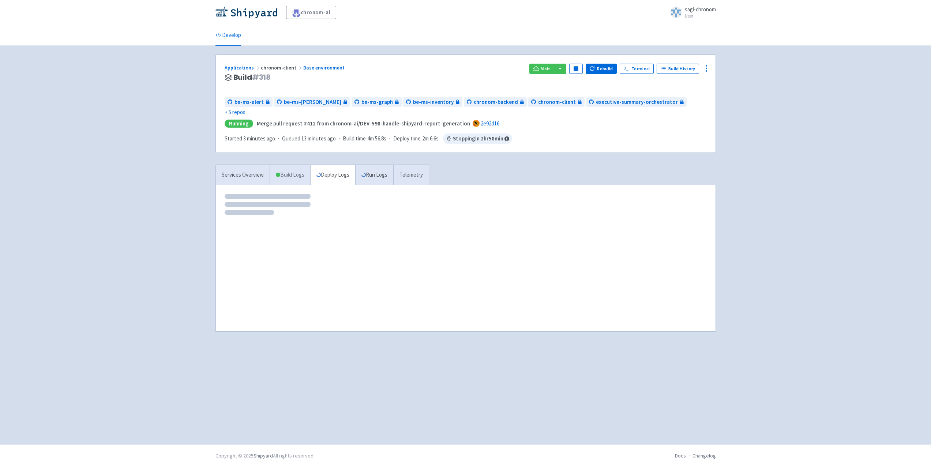
click at [290, 165] on link "Build Logs" at bounding box center [290, 175] width 40 height 20
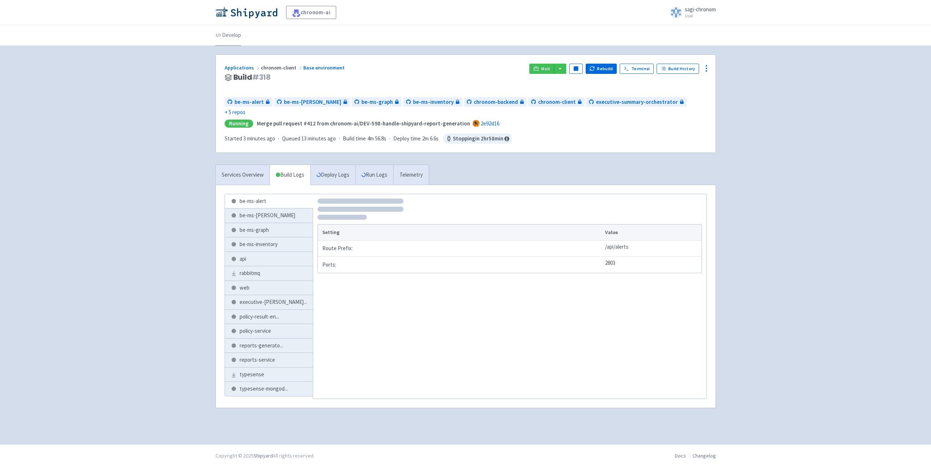
click at [219, 37] on icon at bounding box center [217, 35] width 5 height 5
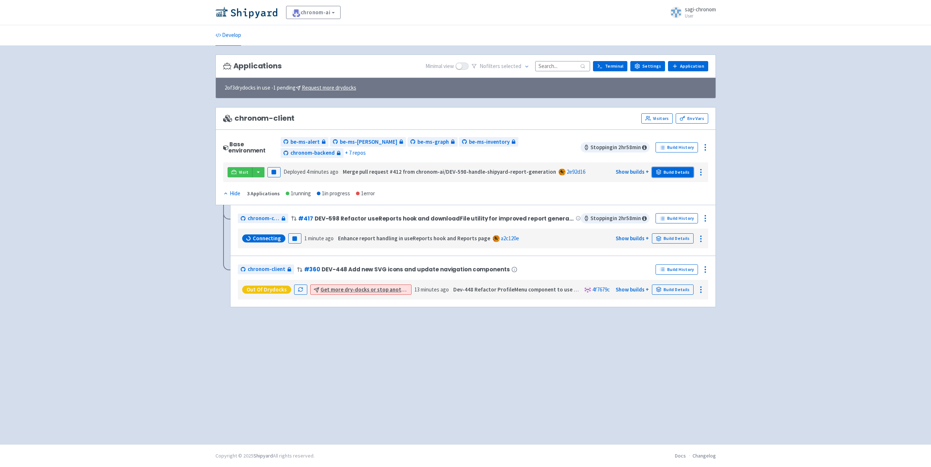
click at [680, 167] on link "Build Details" at bounding box center [673, 172] width 42 height 10
